Goal: Information Seeking & Learning: Learn about a topic

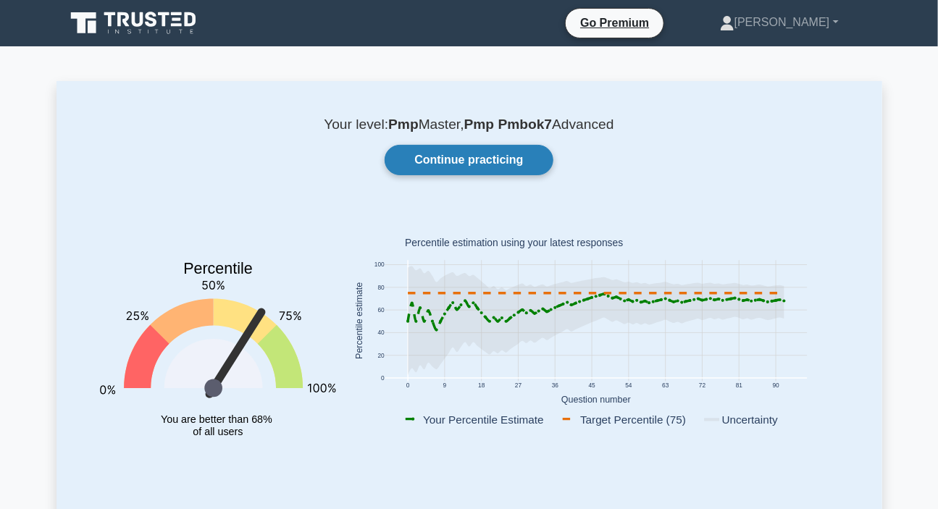
click at [484, 159] on link "Continue practicing" at bounding box center [468, 160] width 168 height 30
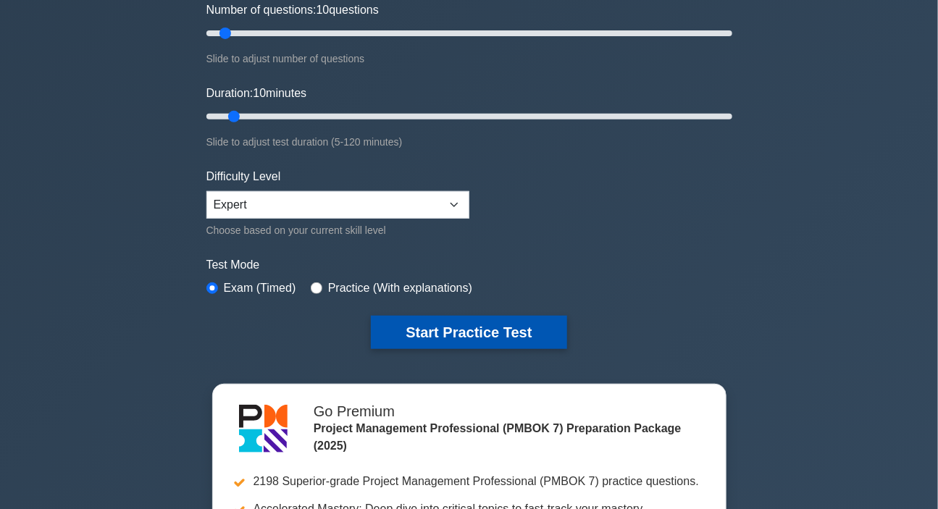
click at [455, 329] on button "Start Practice Test" at bounding box center [468, 332] width 195 height 33
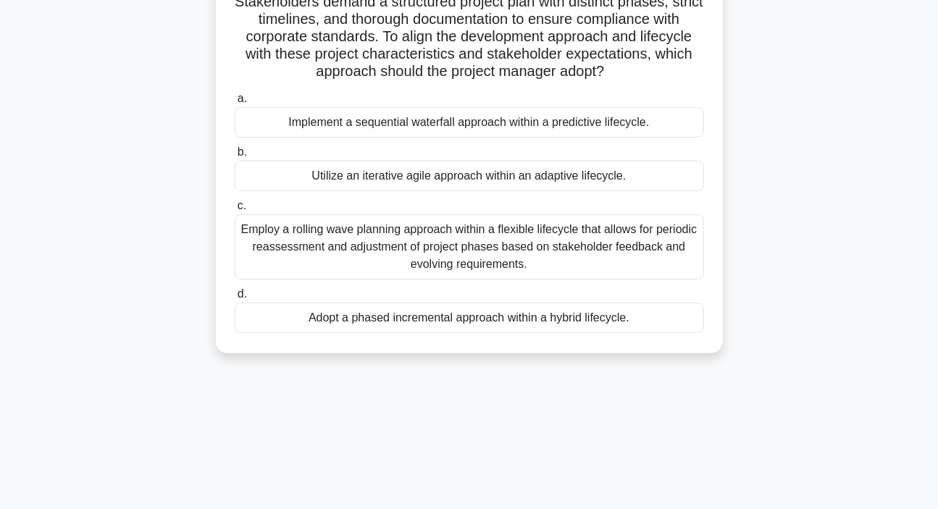
scroll to position [197, 0]
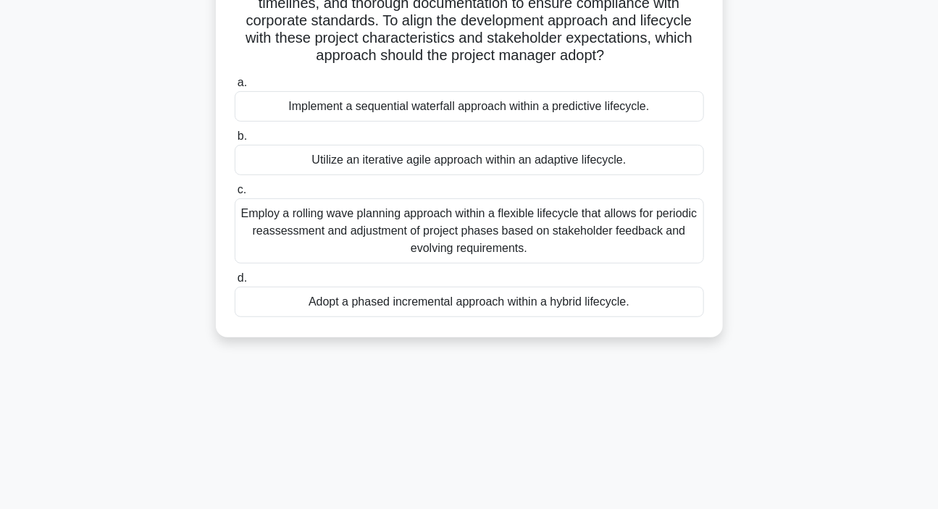
click at [385, 122] on div "Implement a sequential waterfall approach within a predictive lifecycle." at bounding box center [469, 106] width 469 height 30
click at [235, 88] on input "a. Implement a sequential waterfall approach within a predictive lifecycle." at bounding box center [235, 82] width 0 height 9
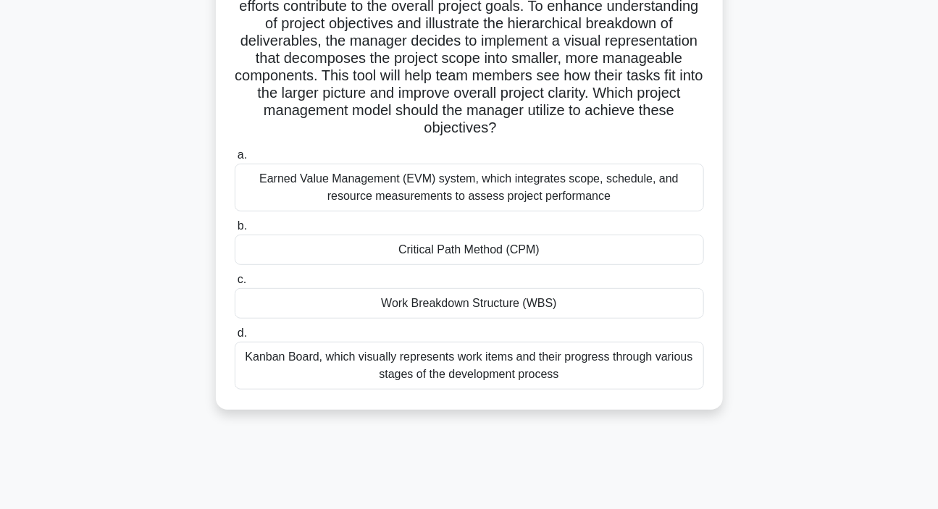
scroll to position [65, 0]
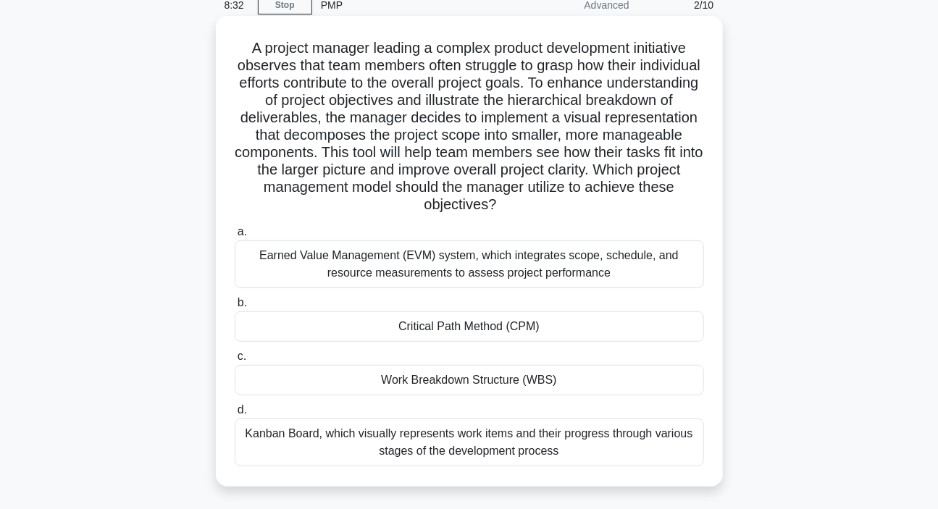
click at [413, 380] on div "Work Breakdown Structure (WBS)" at bounding box center [469, 380] width 469 height 30
click at [450, 382] on div "Work Breakdown Structure (WBS)" at bounding box center [469, 380] width 469 height 30
click at [235, 361] on input "c. Work Breakdown Structure (WBS)" at bounding box center [235, 356] width 0 height 9
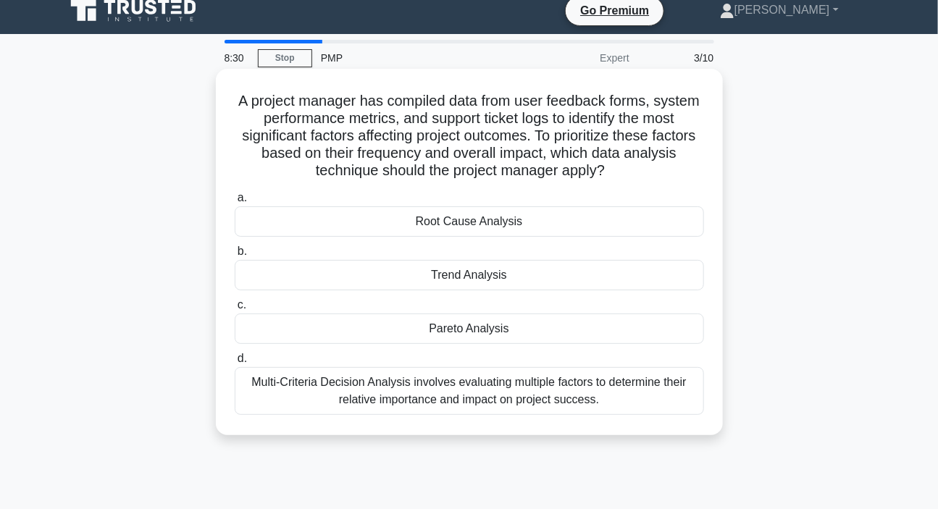
scroll to position [0, 0]
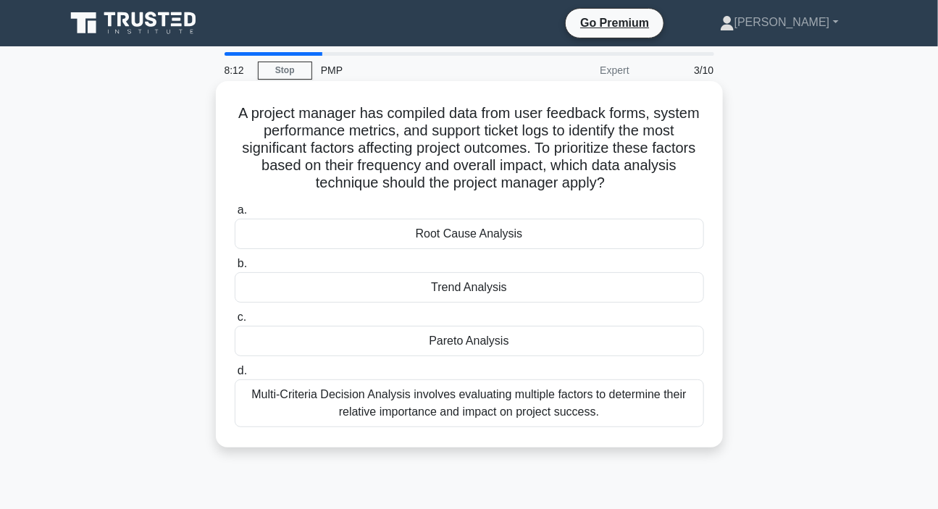
click at [478, 340] on div "Pareto Analysis" at bounding box center [469, 341] width 469 height 30
click at [235, 322] on input "c. Pareto Analysis" at bounding box center [235, 317] width 0 height 9
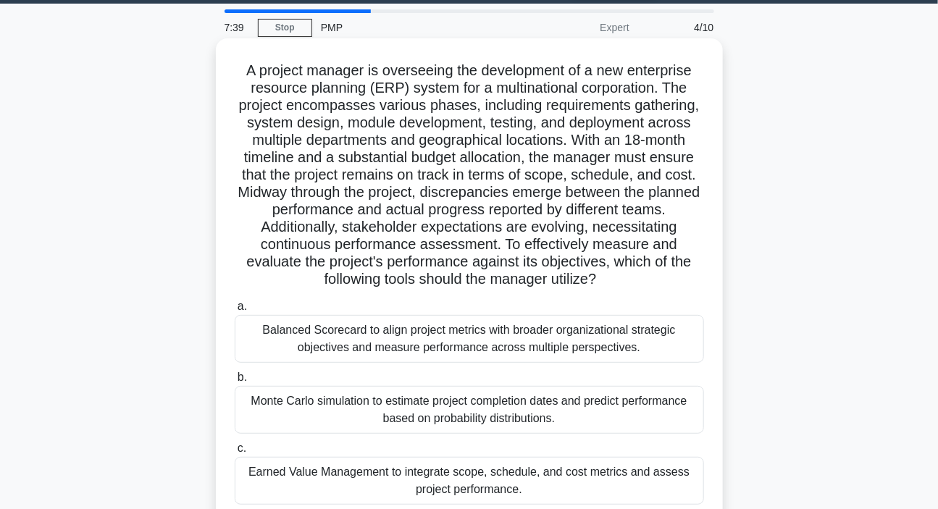
scroll to position [65, 0]
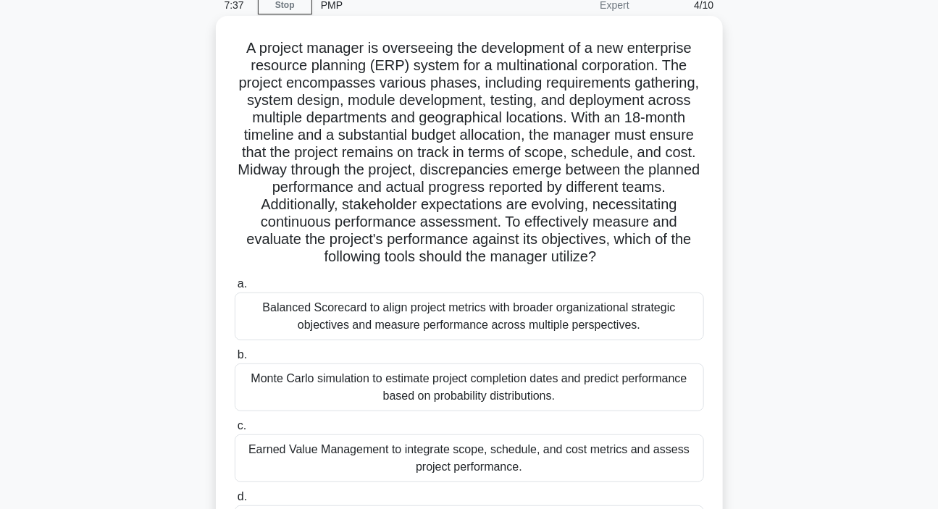
click at [471, 389] on div "Monte Carlo simulation to estimate project completion dates and predict perform…" at bounding box center [469, 387] width 469 height 48
click at [235, 360] on input "b. Monte Carlo simulation to estimate project completion dates and predict perf…" at bounding box center [235, 354] width 0 height 9
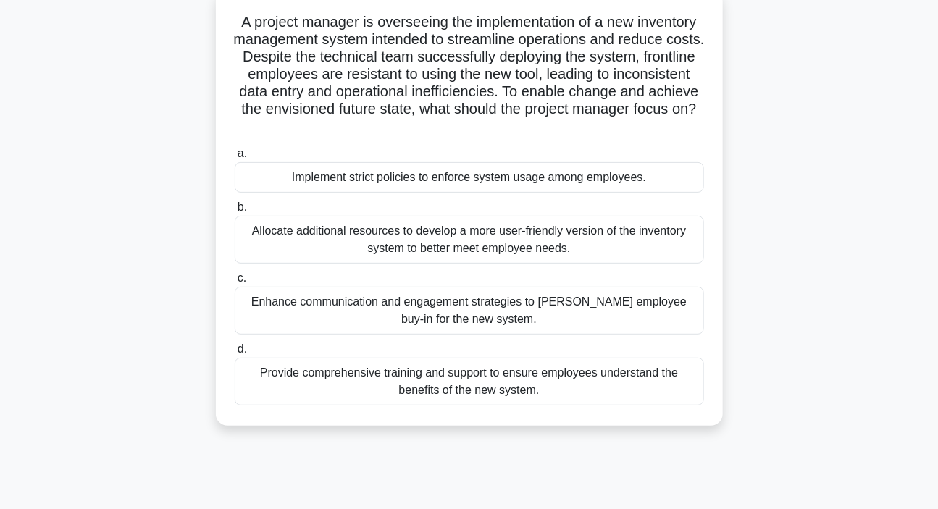
scroll to position [131, 0]
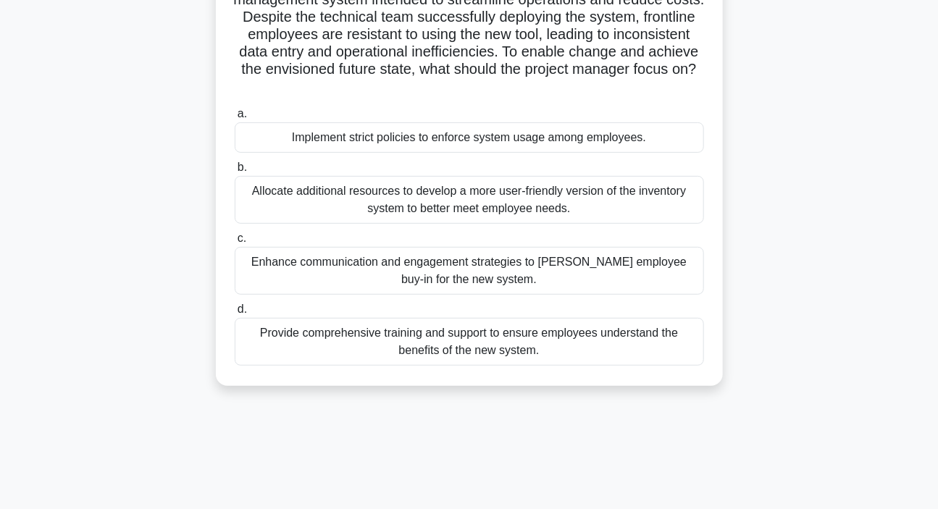
click at [460, 275] on div "Enhance communication and engagement strategies to foster employee buy-in for t…" at bounding box center [469, 271] width 469 height 48
click at [235, 243] on input "c. Enhance communication and engagement strategies to foster employee buy-in fo…" at bounding box center [235, 238] width 0 height 9
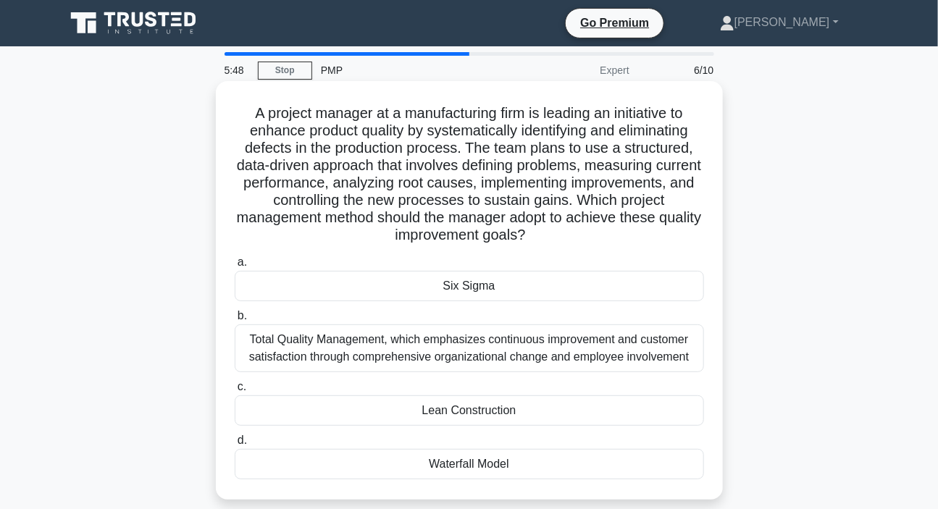
scroll to position [65, 0]
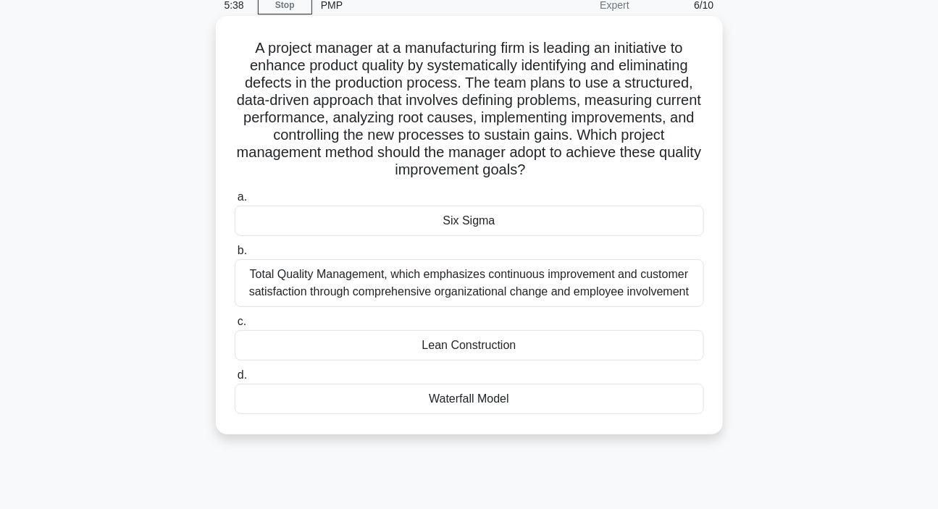
click at [475, 399] on div "Waterfall Model" at bounding box center [469, 399] width 469 height 30
click at [235, 380] on input "d. Waterfall Model" at bounding box center [235, 375] width 0 height 9
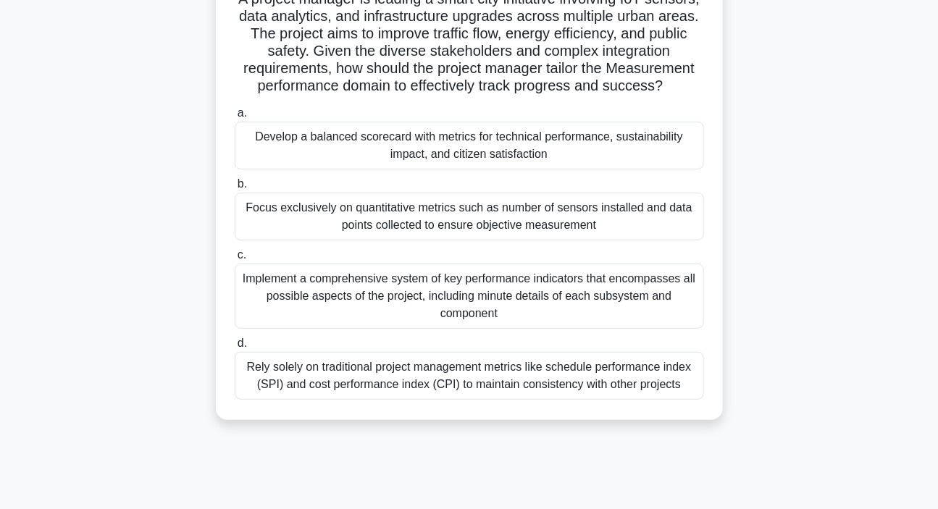
scroll to position [131, 0]
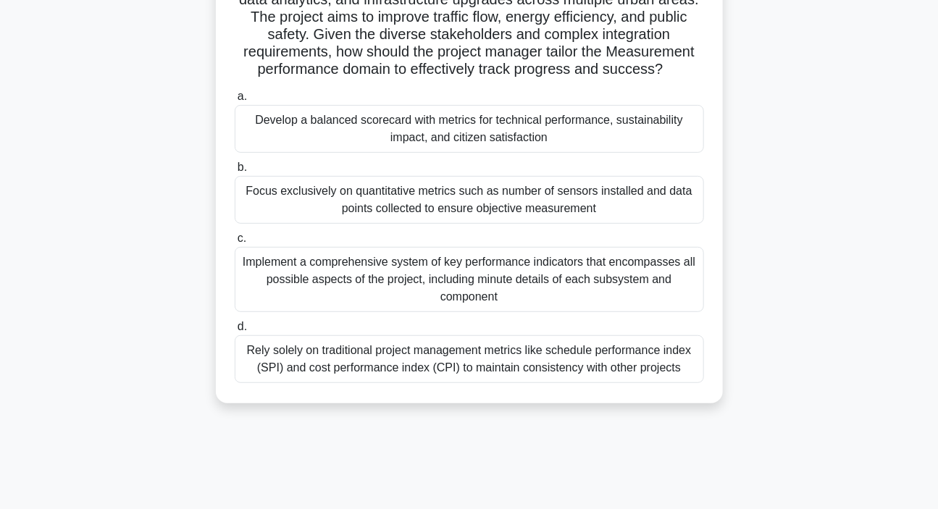
click at [465, 302] on div "Implement a comprehensive system of key performance indicators that encompasses…" at bounding box center [469, 279] width 469 height 65
click at [235, 243] on input "c. Implement a comprehensive system of key performance indicators that encompas…" at bounding box center [235, 238] width 0 height 9
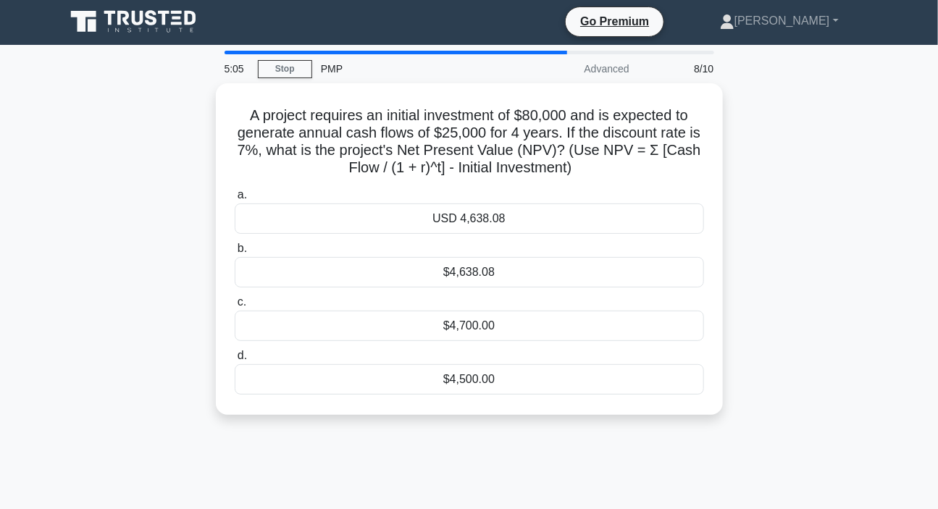
scroll to position [0, 0]
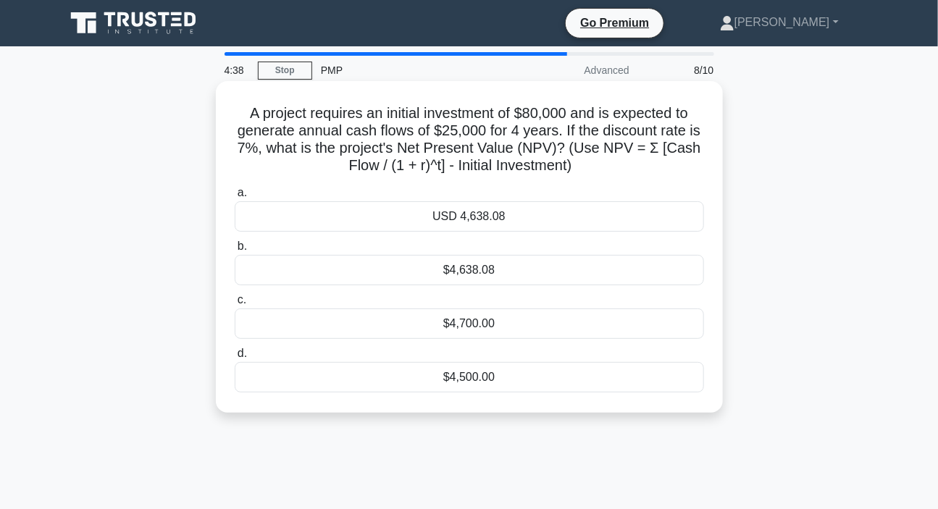
click at [473, 329] on div "$4,700.00" at bounding box center [469, 323] width 469 height 30
click at [235, 305] on input "c. $4,700.00" at bounding box center [235, 299] width 0 height 9
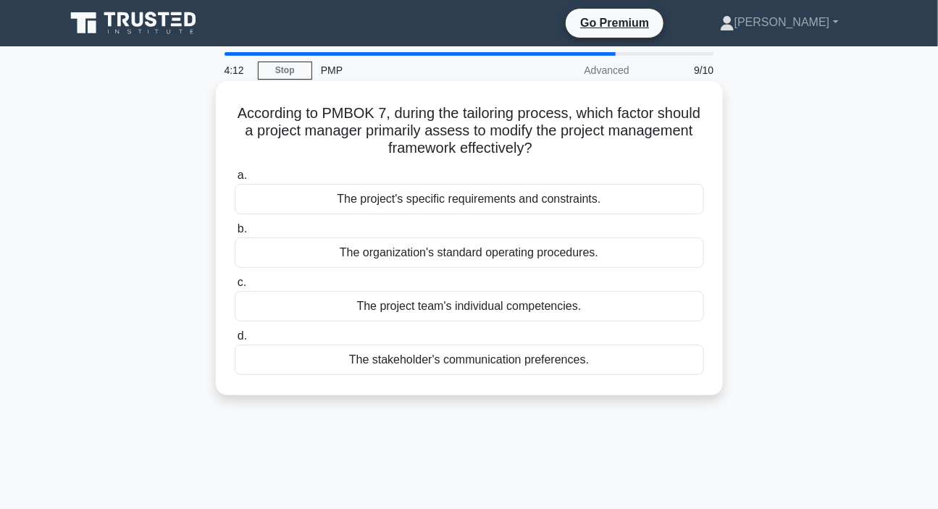
click at [443, 257] on div "The organization's standard operating procedures." at bounding box center [469, 252] width 469 height 30
click at [235, 234] on input "b. The organization's standard operating procedures." at bounding box center [235, 228] width 0 height 9
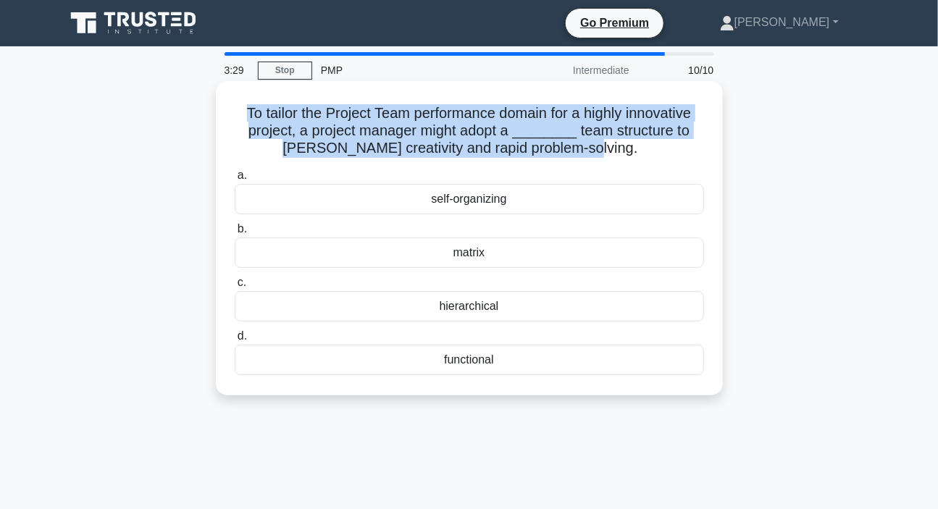
drag, startPoint x: 239, startPoint y: 114, endPoint x: 607, endPoint y: 153, distance: 370.5
click at [607, 153] on h5 "To tailor the Project Team performance domain for a highly innovative project, …" at bounding box center [469, 131] width 472 height 54
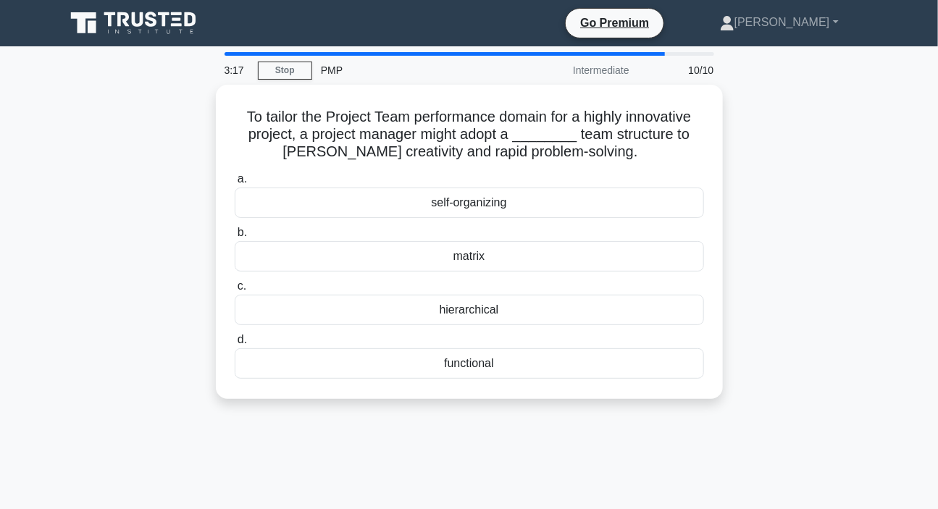
click at [23, 283] on main "3:17 Stop PMP Intermediate 10/10 To tailor the Project Team performance domain …" at bounding box center [469, 414] width 938 height 736
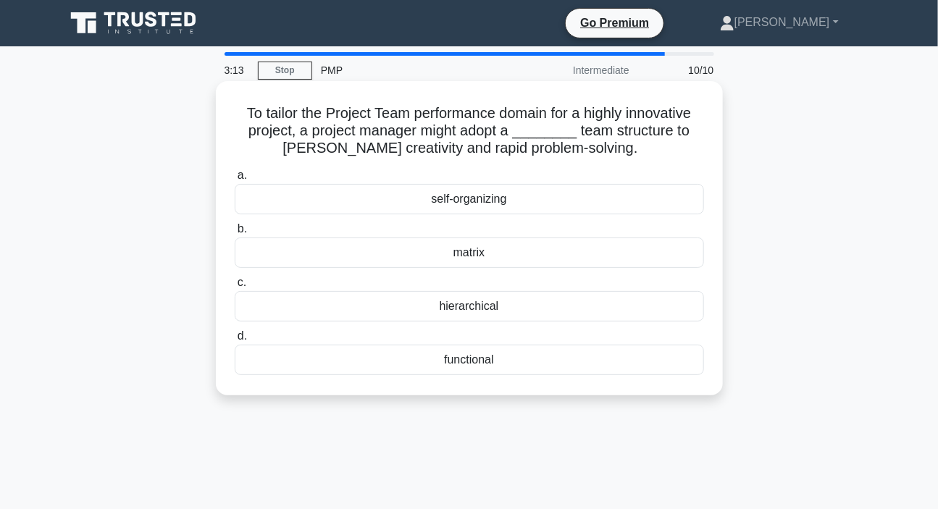
click at [460, 362] on div "functional" at bounding box center [469, 360] width 469 height 30
click at [235, 341] on input "d. functional" at bounding box center [235, 336] width 0 height 9
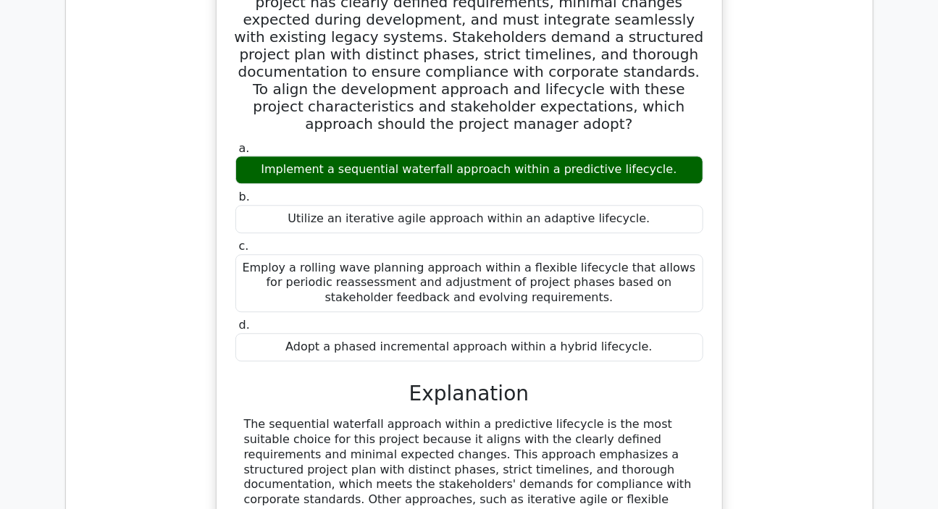
scroll to position [1448, 0]
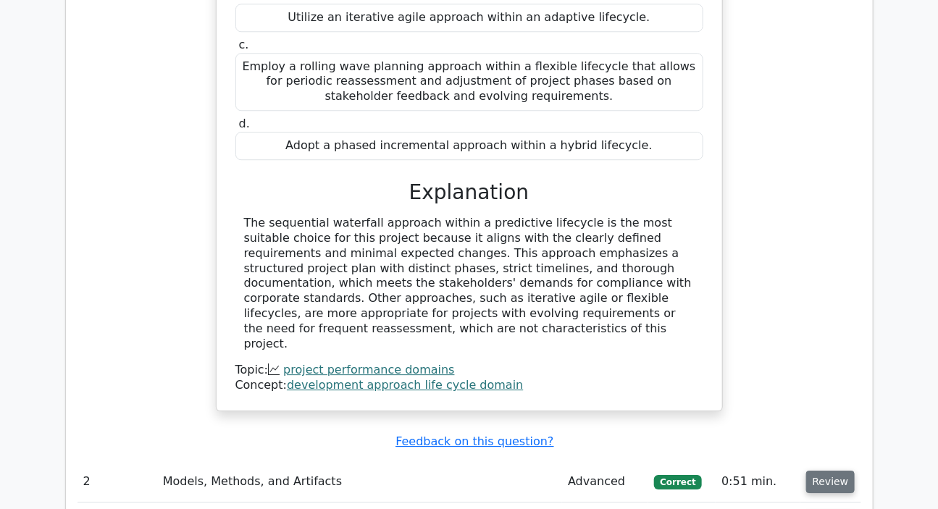
click at [820, 471] on button "Review" at bounding box center [830, 482] width 49 height 22
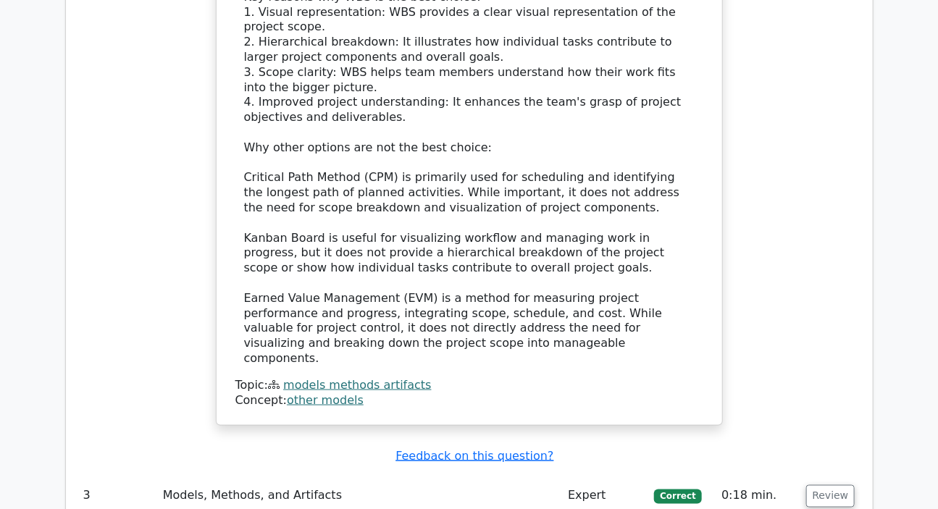
scroll to position [2632, 0]
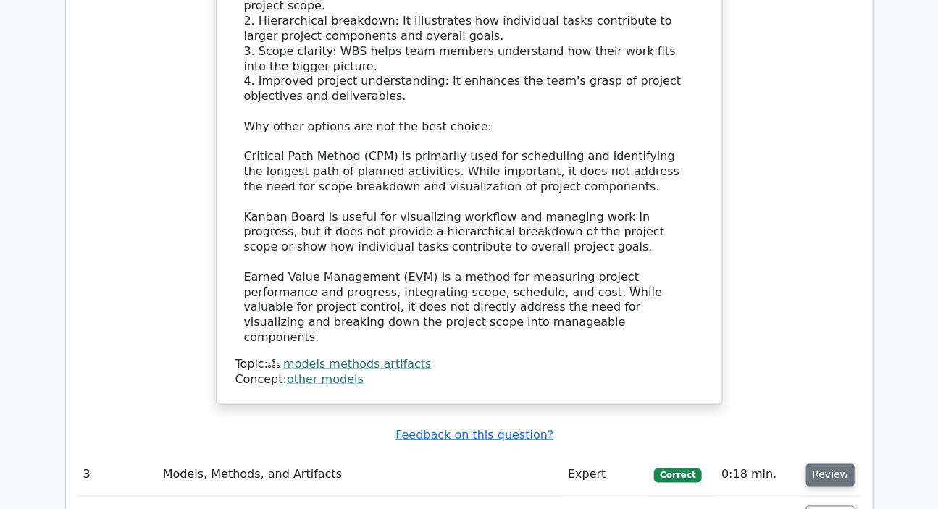
click at [825, 464] on button "Review" at bounding box center [830, 475] width 49 height 22
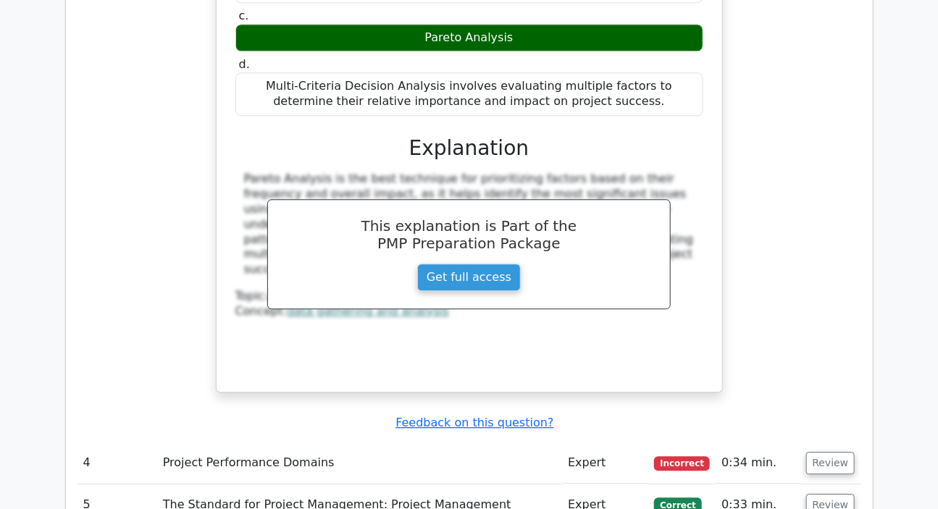
scroll to position [3356, 0]
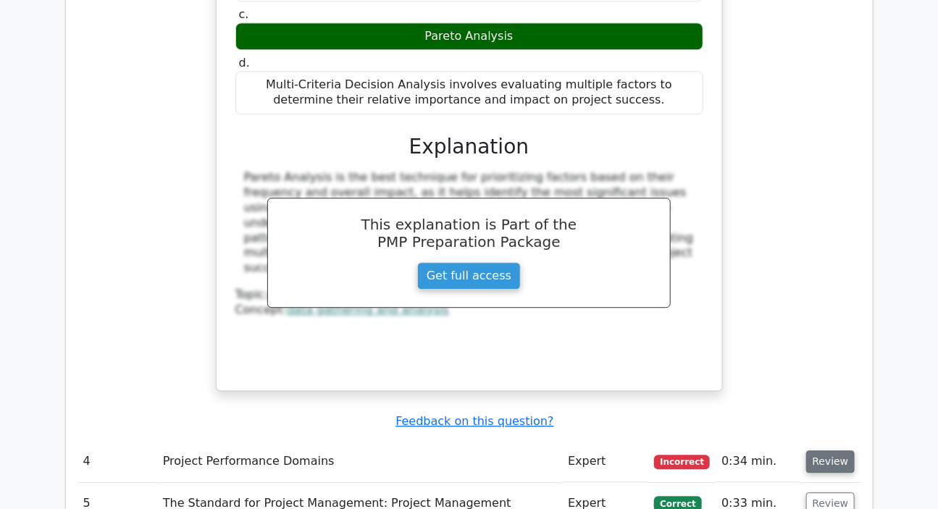
click at [833, 450] on button "Review" at bounding box center [830, 461] width 49 height 22
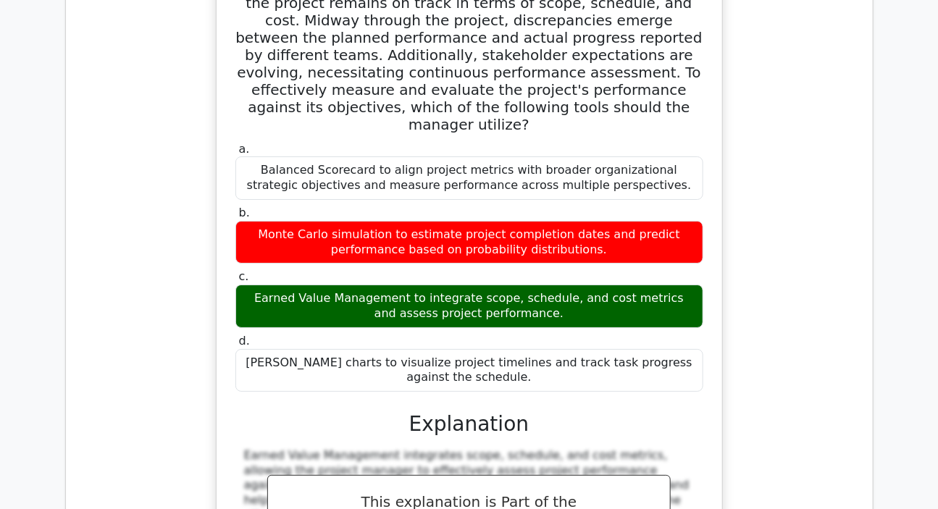
scroll to position [4146, 0]
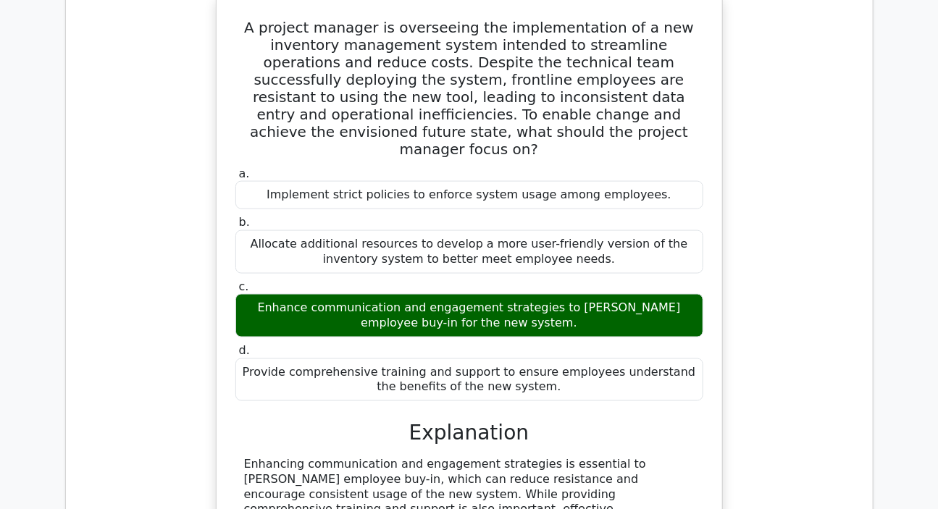
scroll to position [4804, 0]
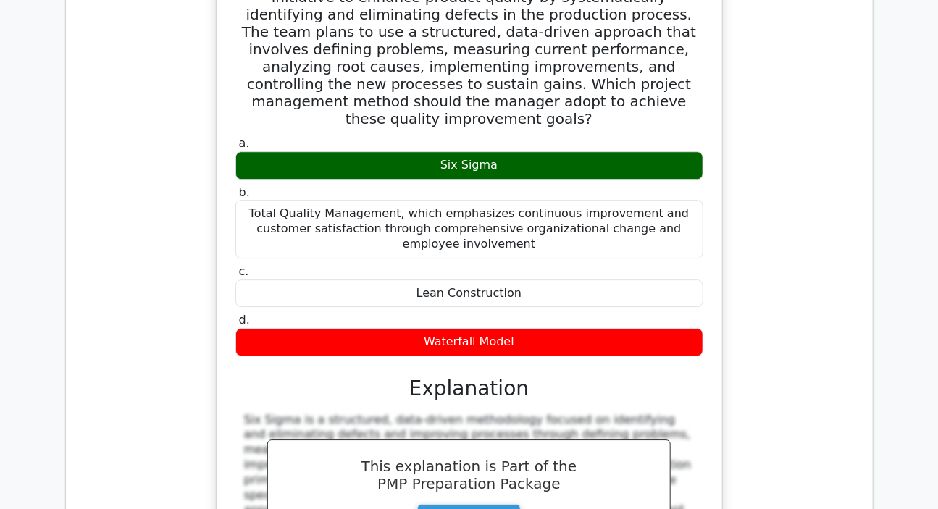
scroll to position [5594, 0]
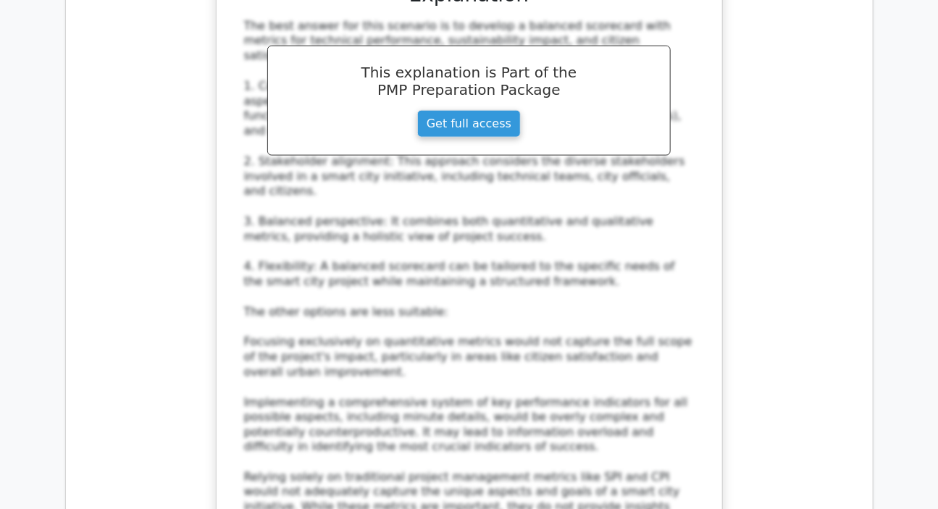
scroll to position [6976, 0]
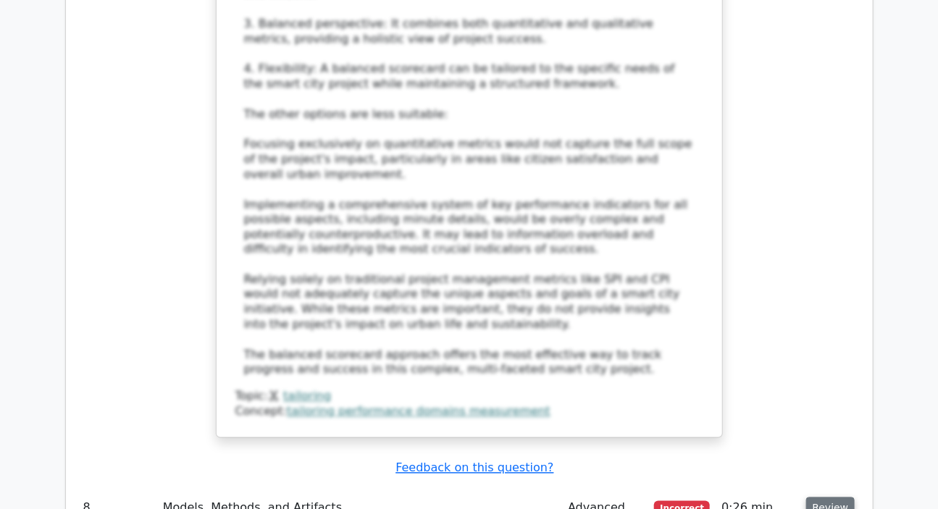
click at [823, 497] on button "Review" at bounding box center [830, 508] width 49 height 22
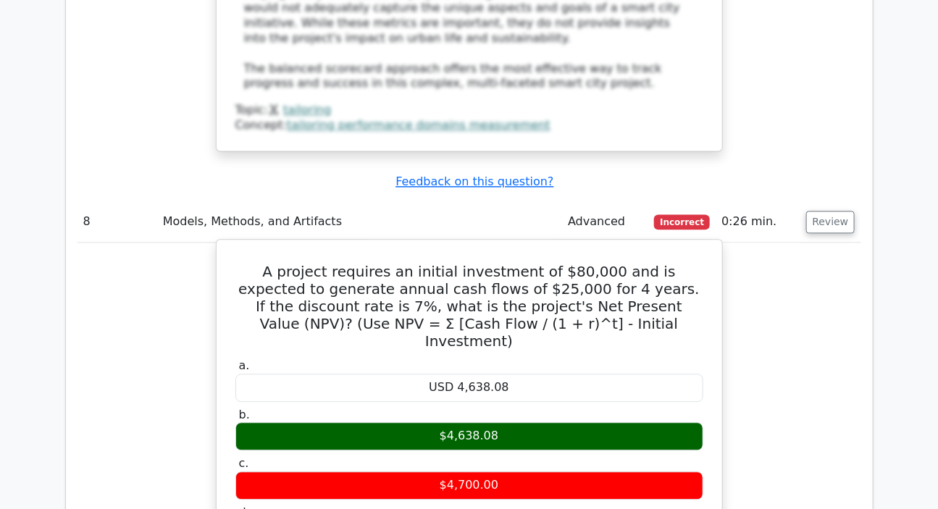
scroll to position [7305, 0]
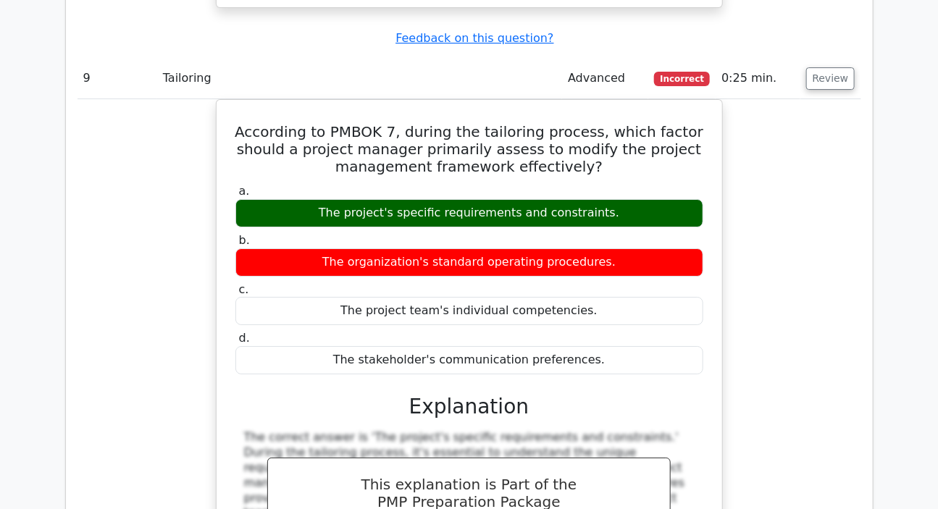
scroll to position [8094, 0]
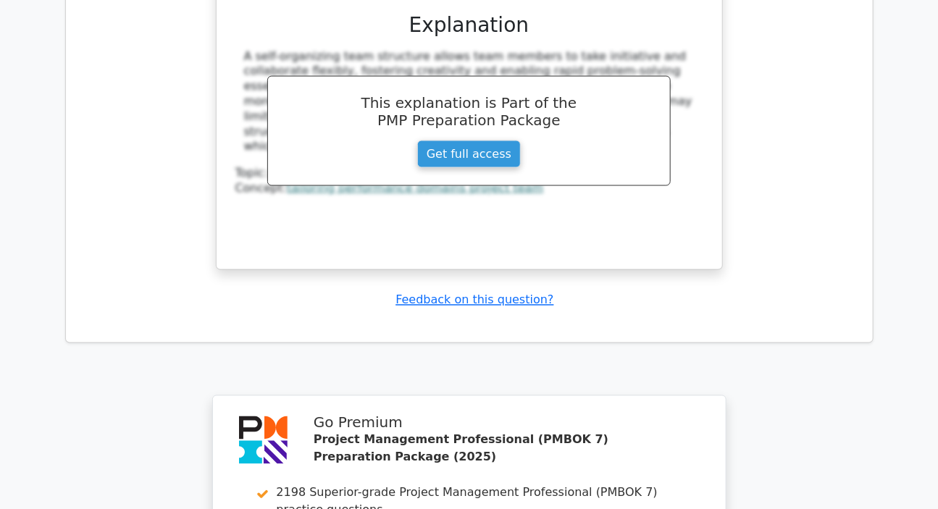
scroll to position [9166, 0]
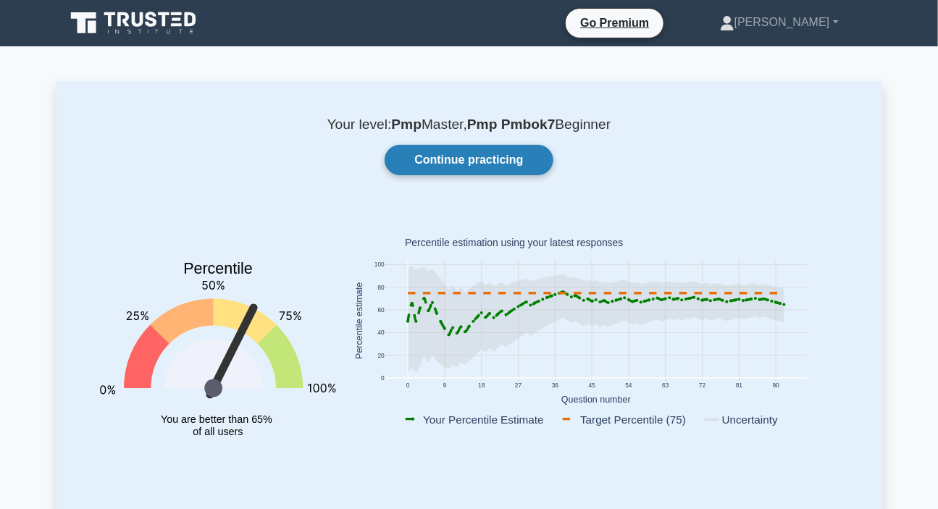
click at [477, 164] on link "Continue practicing" at bounding box center [468, 160] width 168 height 30
